Goal: Check status

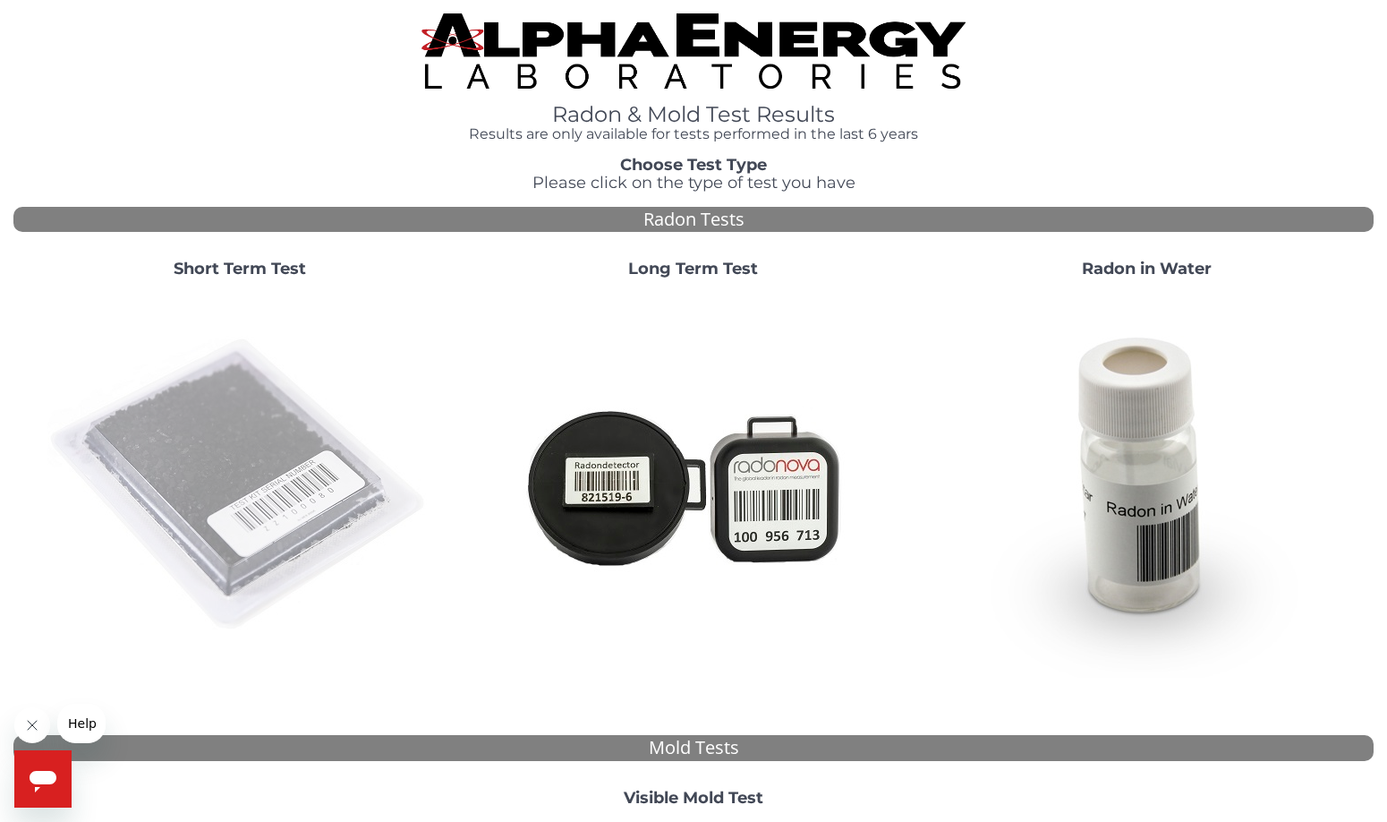
click at [259, 481] on img at bounding box center [239, 485] width 385 height 385
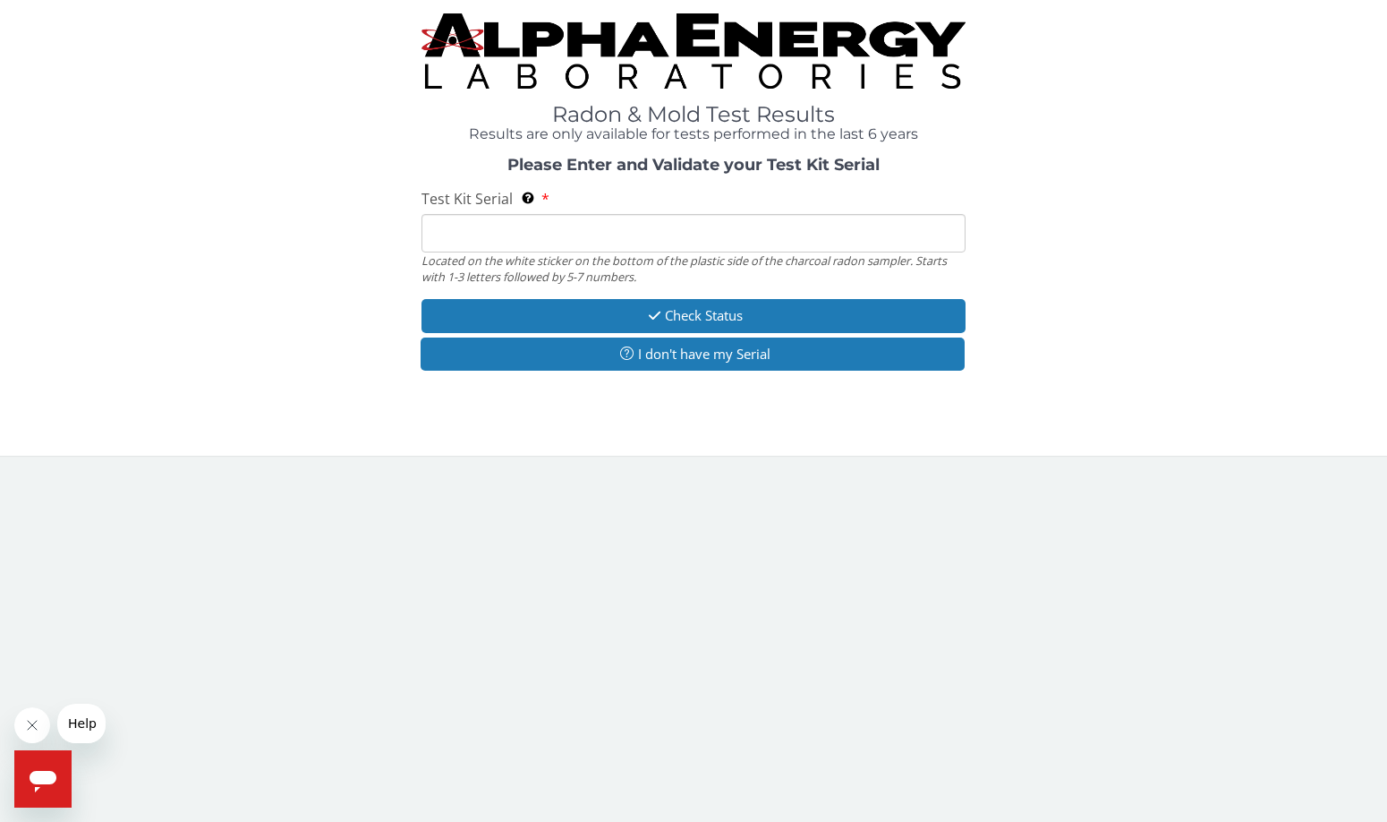
click at [457, 229] on input "Test Kit Serial Located on the white sticker on the bottom of the plastic side …" at bounding box center [694, 233] width 544 height 38
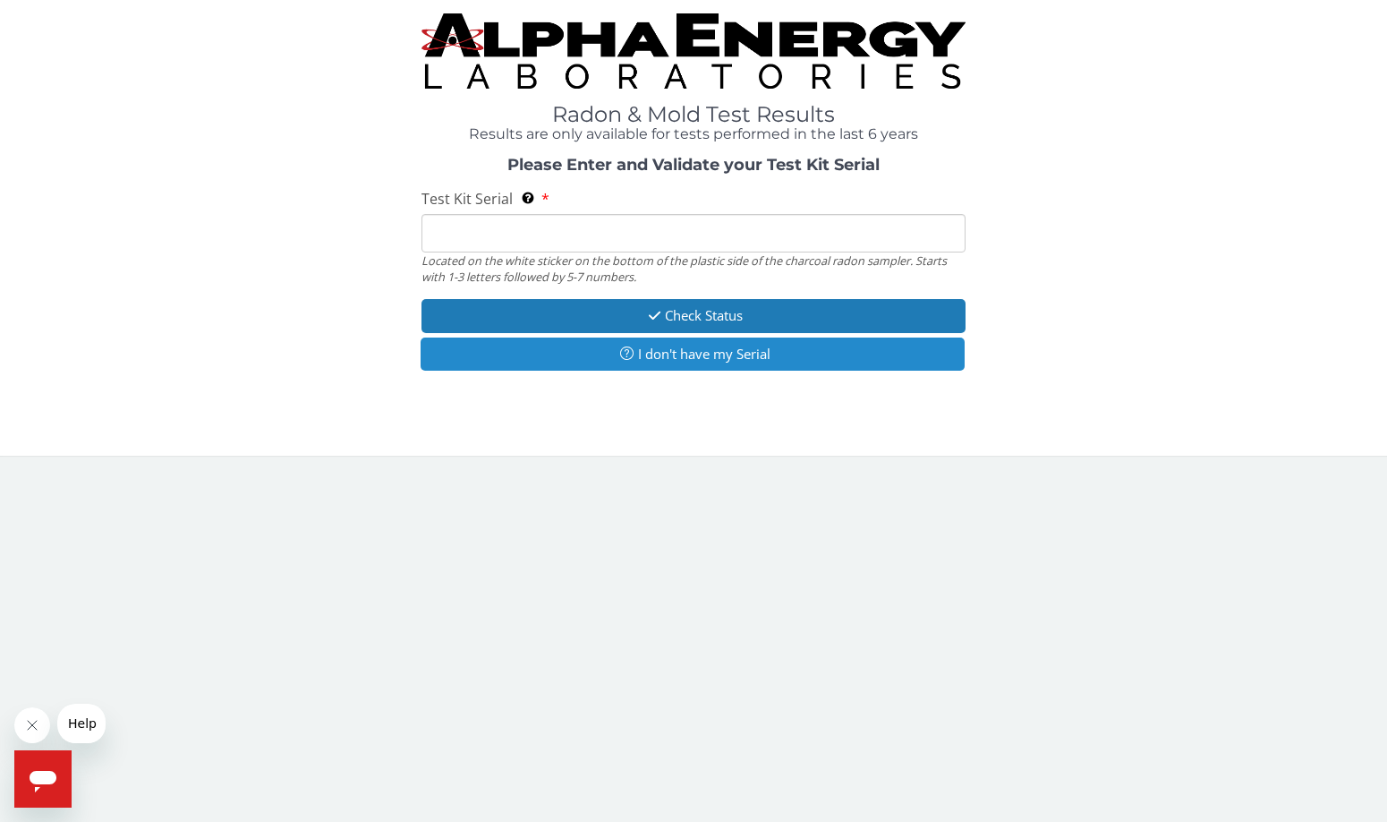
click at [679, 353] on button "I don't have my Serial" at bounding box center [693, 353] width 544 height 33
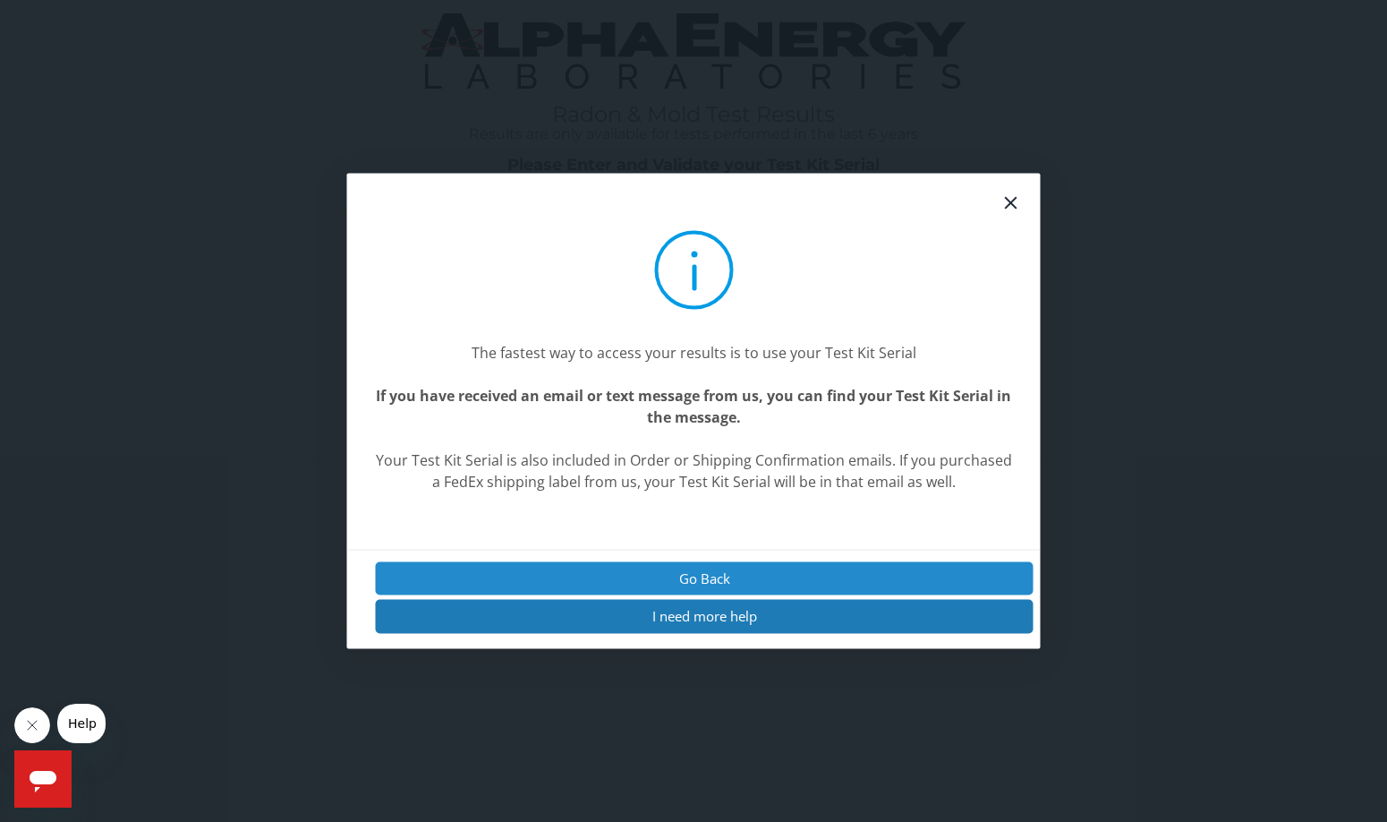
click at [727, 570] on button "Go Back" at bounding box center [705, 578] width 658 height 33
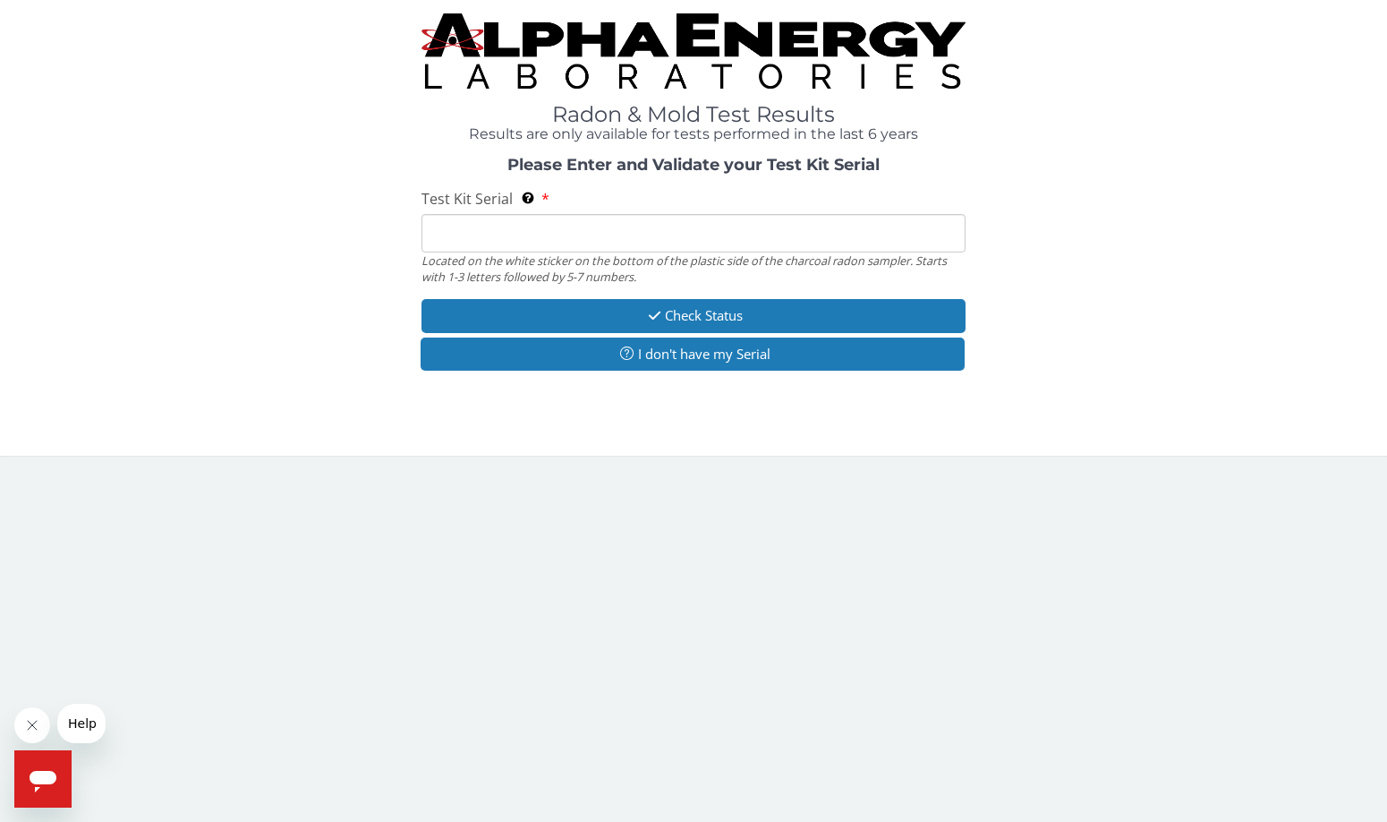
paste input "FE474575"
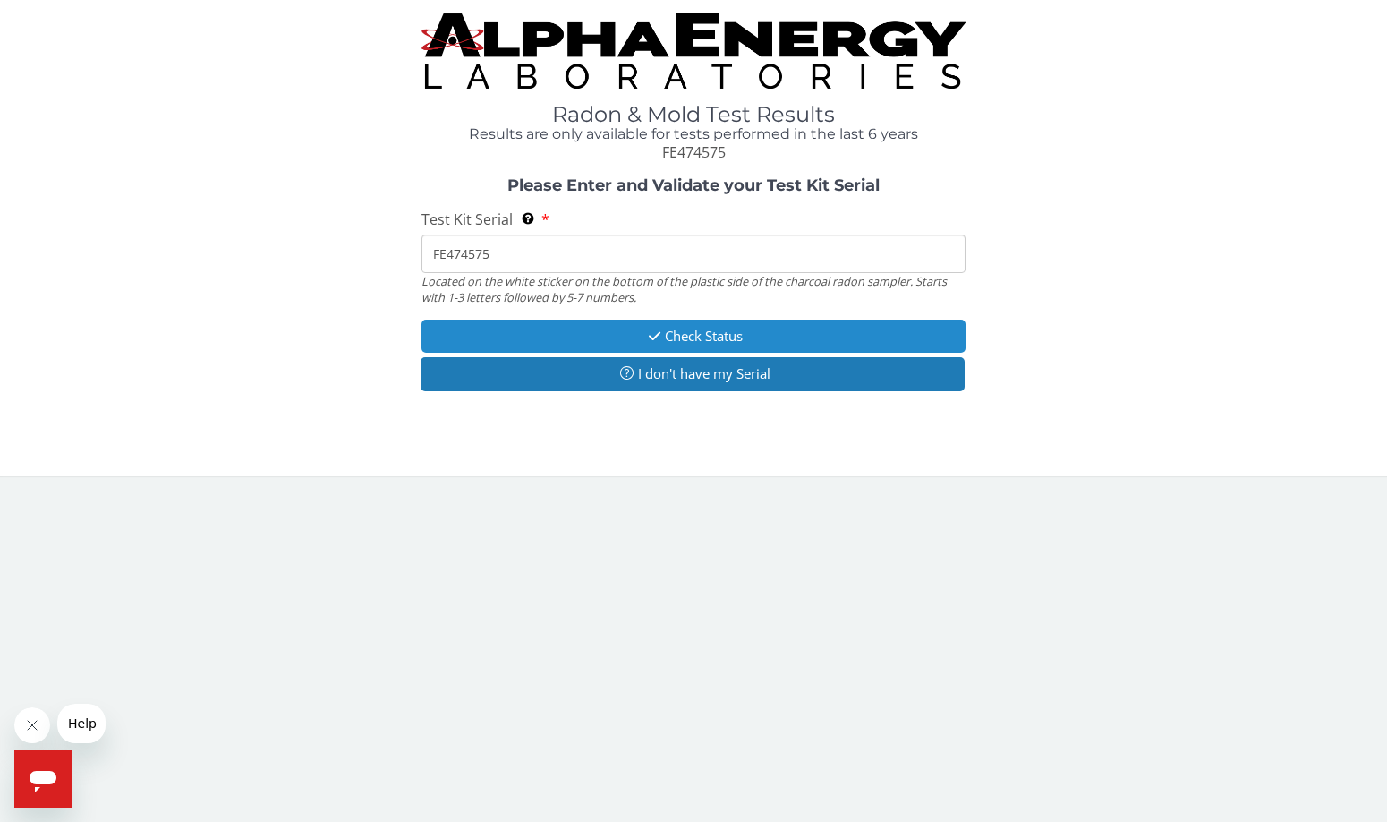
type input "FE474575"
click at [687, 336] on button "Check Status" at bounding box center [694, 335] width 544 height 33
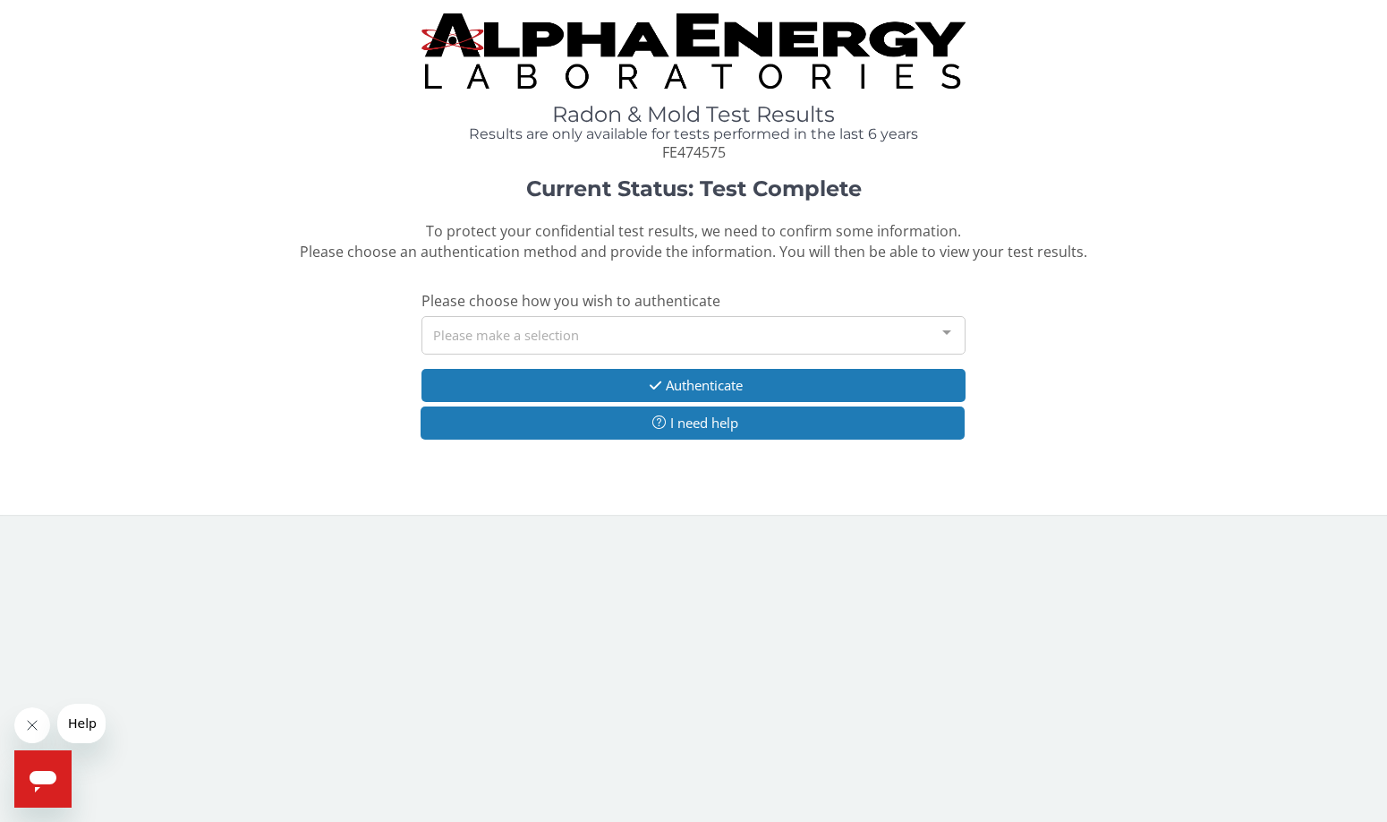
click at [943, 333] on div at bounding box center [947, 334] width 36 height 34
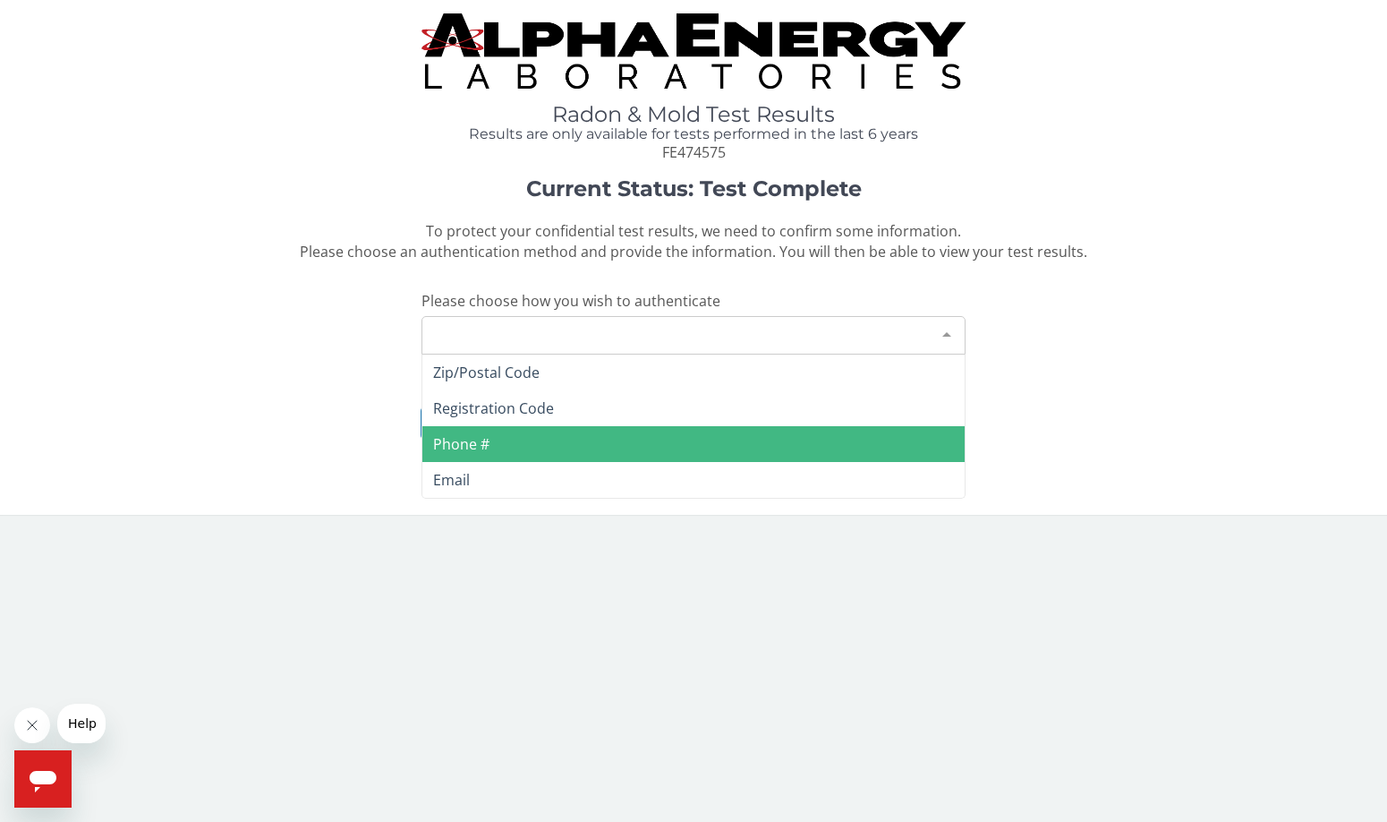
click at [460, 438] on span "Phone #" at bounding box center [461, 444] width 56 height 20
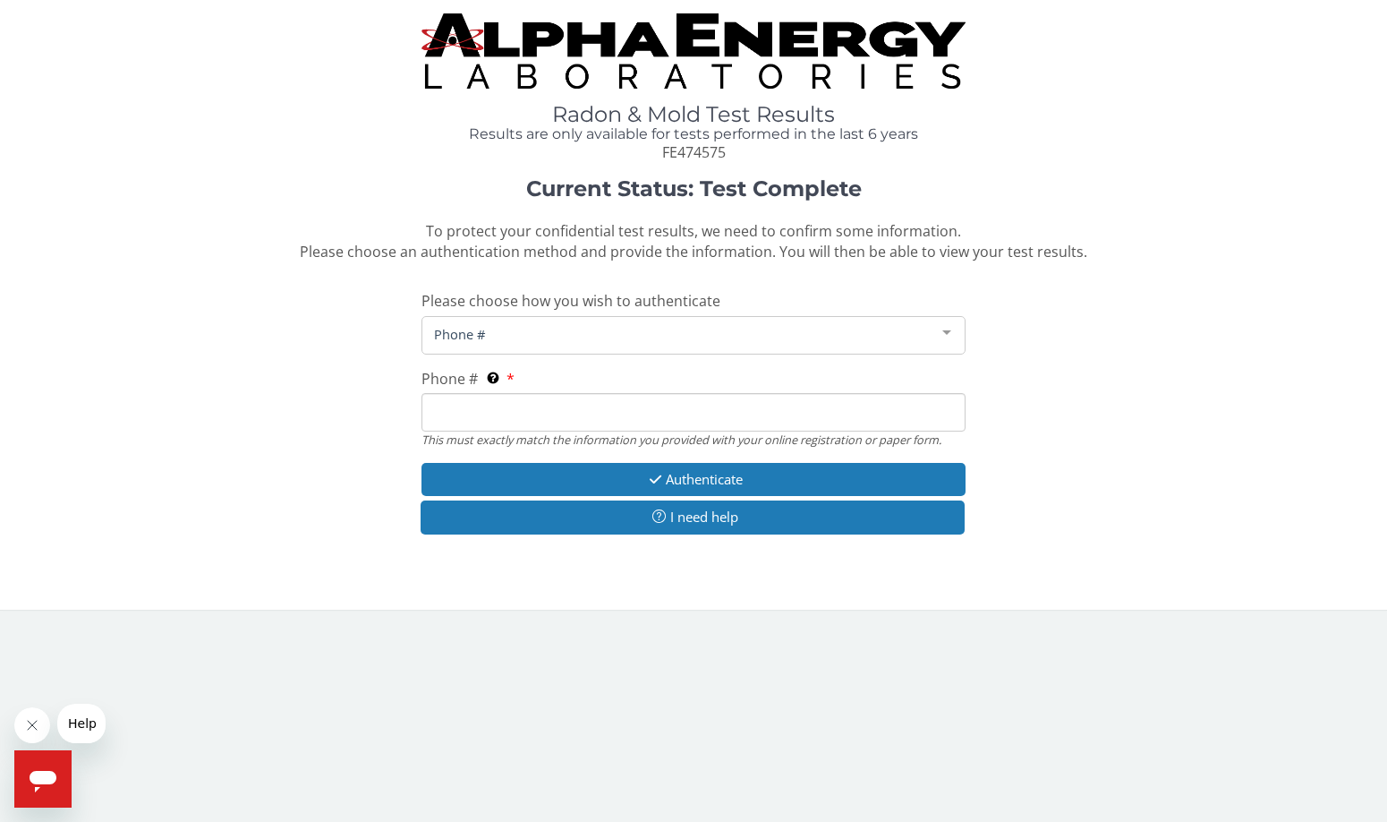
click at [455, 413] on input "Phone # This must exactly match the information you provided with your online r…" at bounding box center [694, 412] width 544 height 38
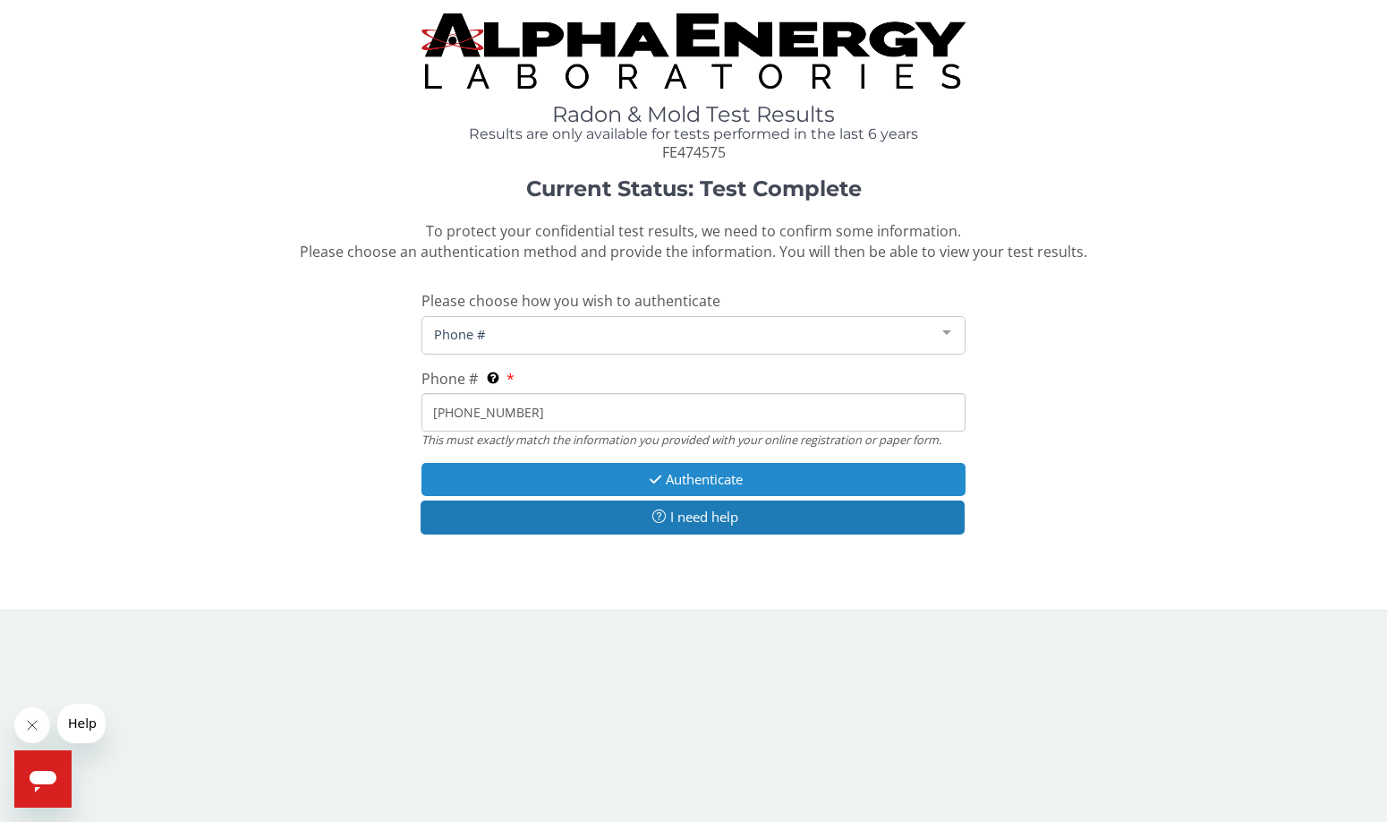
type input "[PHONE_NUMBER]"
click at [696, 479] on button "Authenticate" at bounding box center [694, 479] width 544 height 33
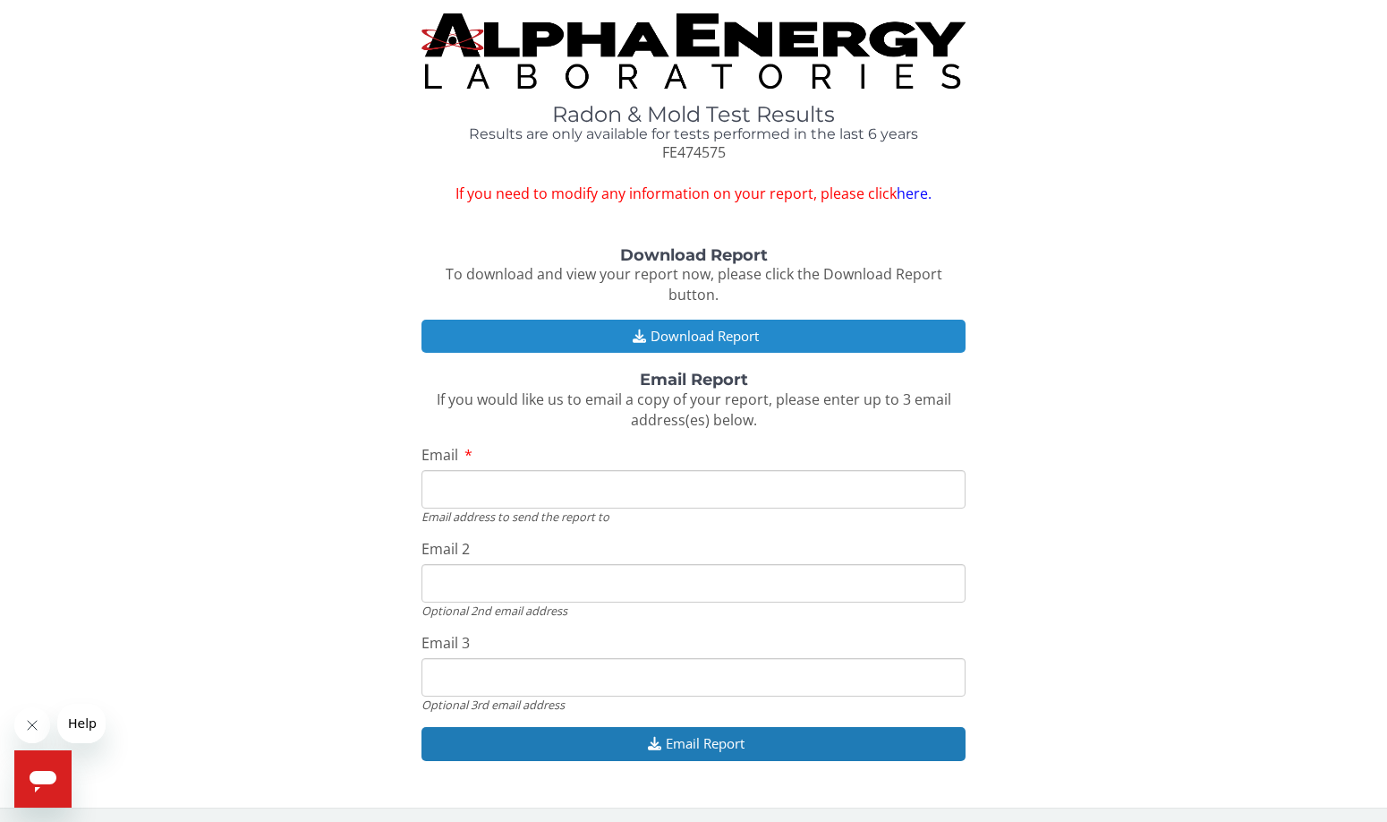
click at [685, 319] on button "Download Report" at bounding box center [694, 335] width 544 height 33
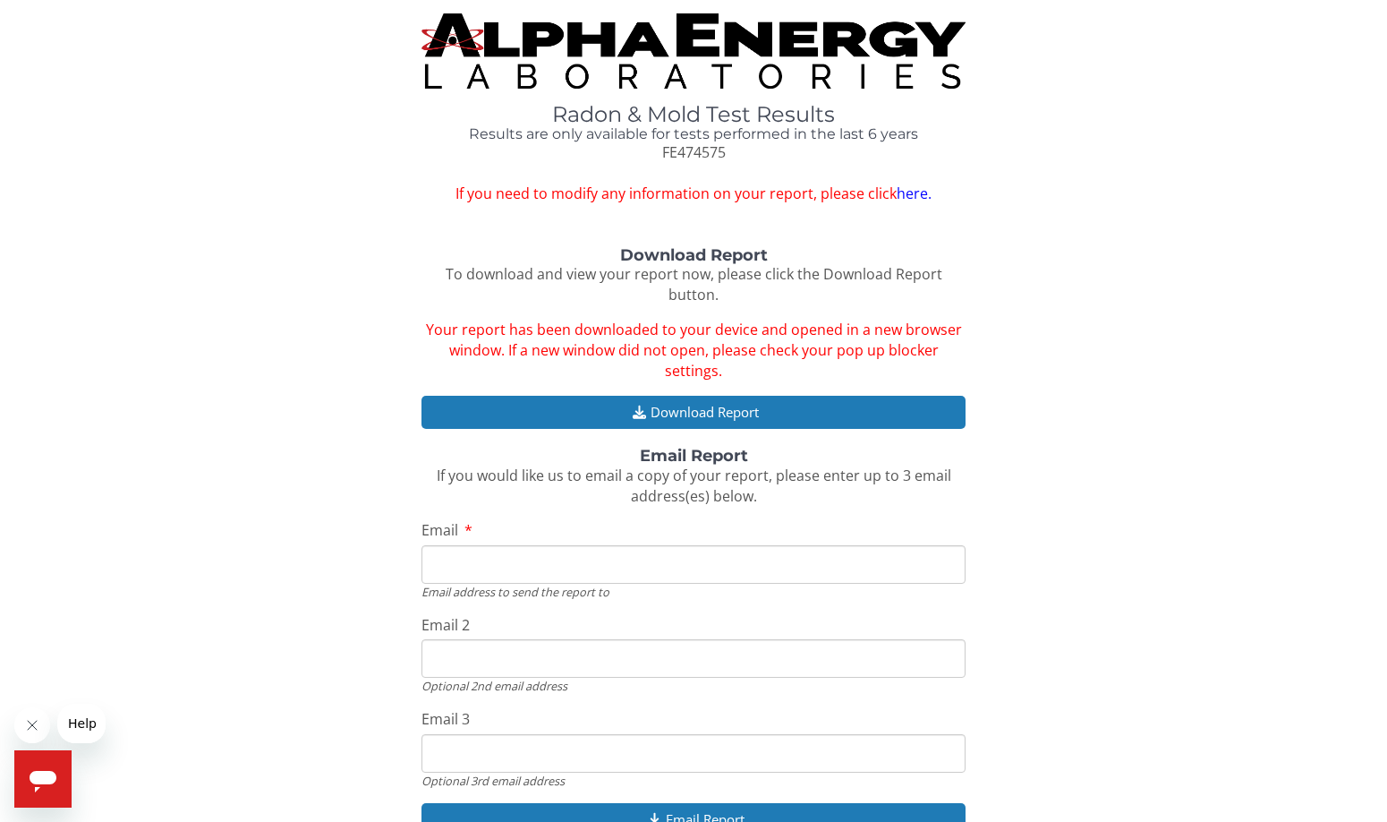
click at [1023, 373] on div "Download Report To download and view your report now, please click the Download…" at bounding box center [693, 551] width 1360 height 609
